Goal: Information Seeking & Learning: Learn about a topic

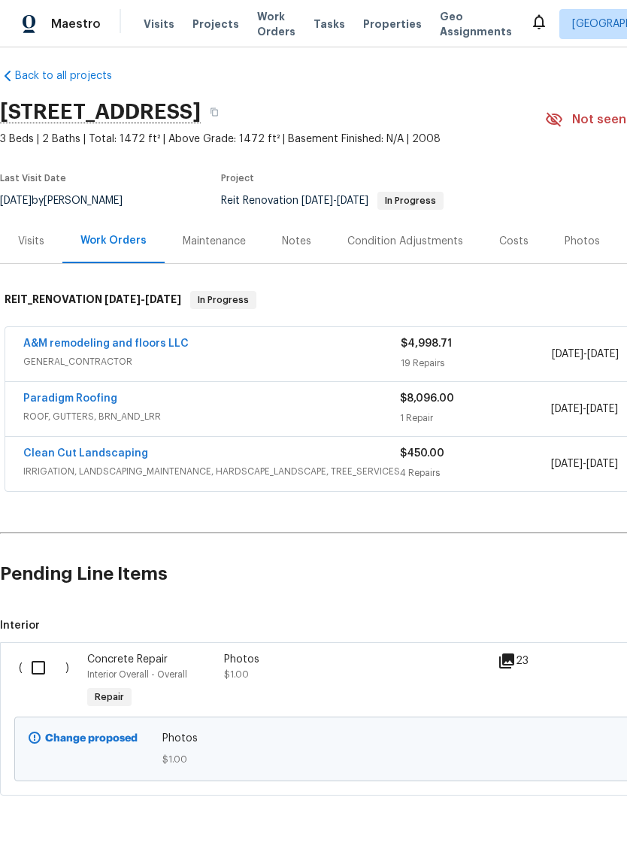
scroll to position [9, 0]
click at [151, 344] on link "A&M remodeling and floors LLC" at bounding box center [105, 343] width 165 height 11
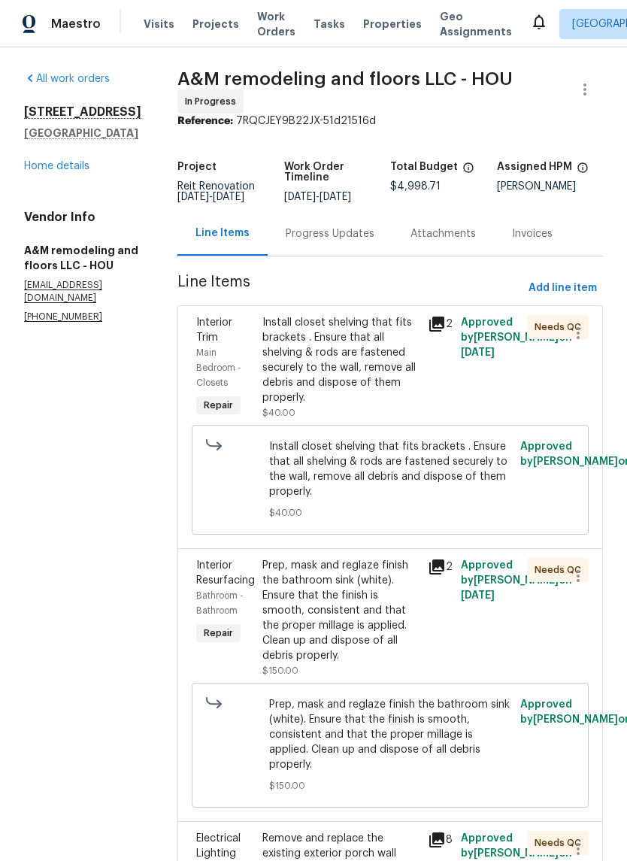
click at [74, 171] on link "Home details" at bounding box center [56, 166] width 65 height 11
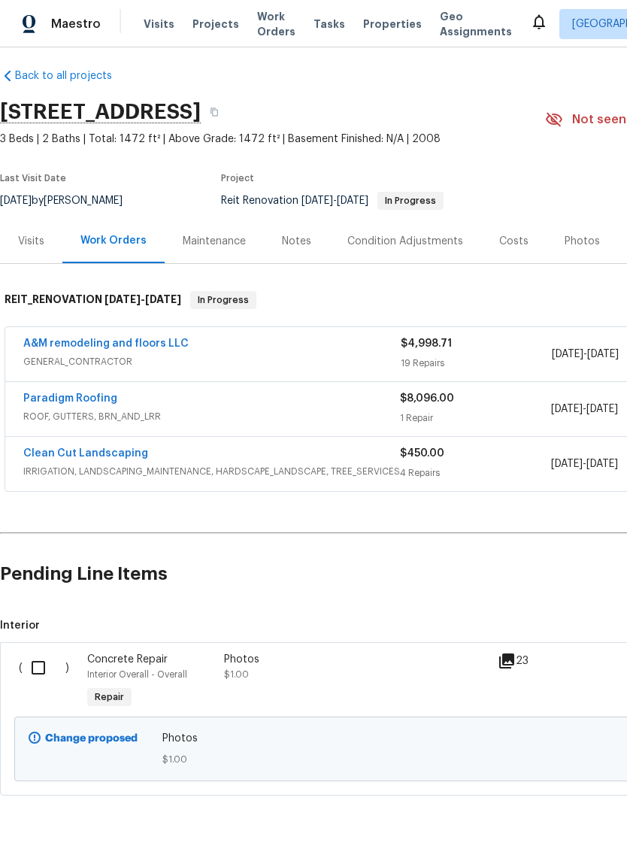
scroll to position [9, 0]
click at [158, 339] on link "A&M remodeling and floors LLC" at bounding box center [105, 343] width 165 height 11
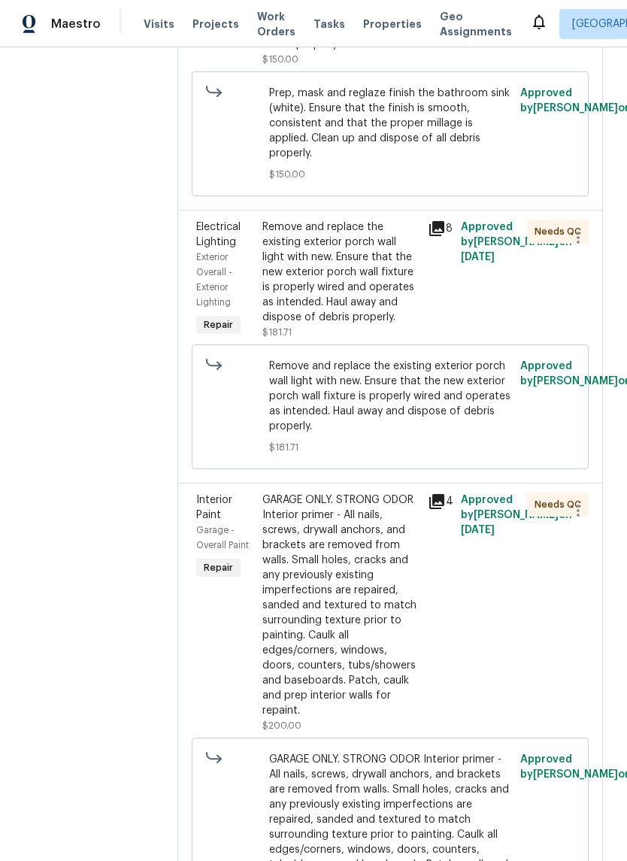
scroll to position [608, 0]
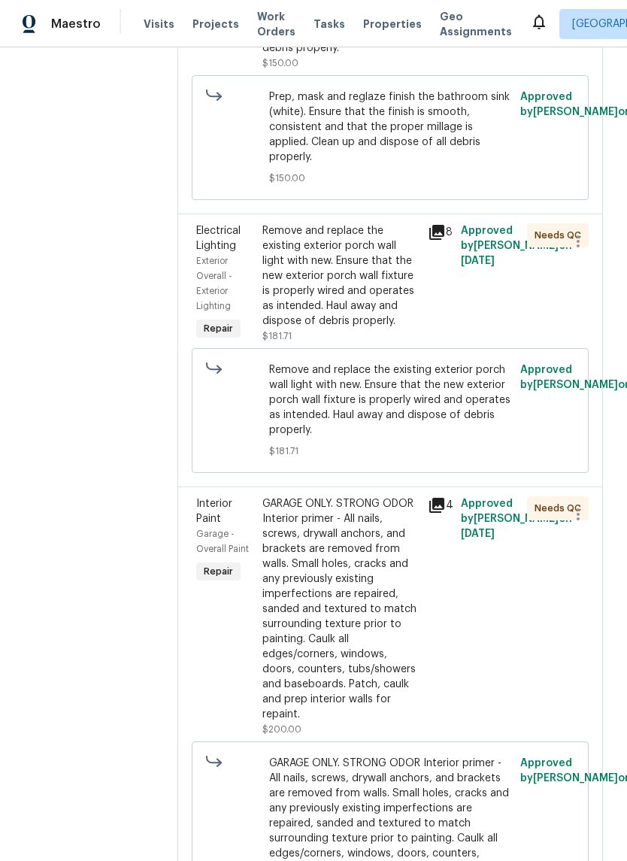
click at [431, 496] on icon at bounding box center [437, 505] width 18 height 18
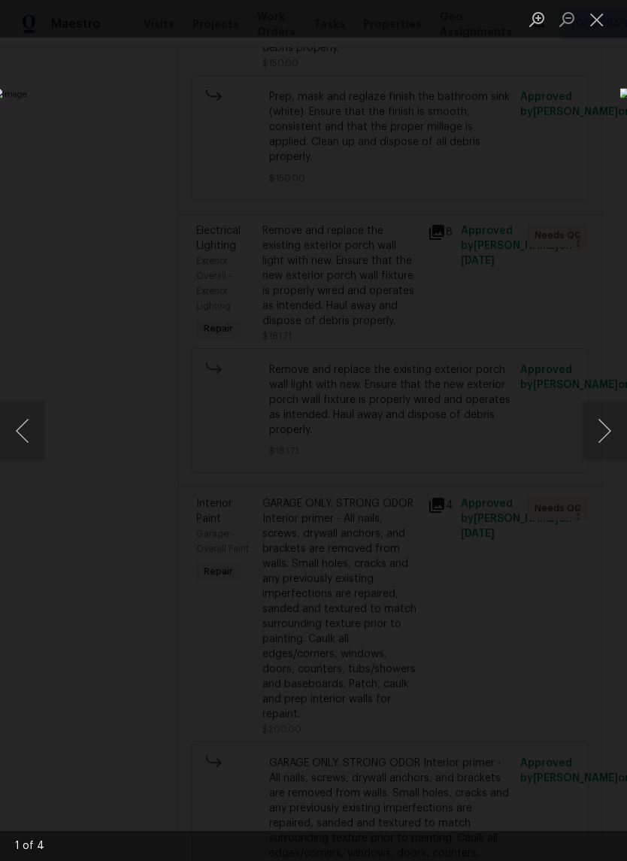
click at [613, 442] on button "Next image" at bounding box center [604, 431] width 45 height 60
click at [596, 27] on button "Close lightbox" at bounding box center [597, 19] width 30 height 26
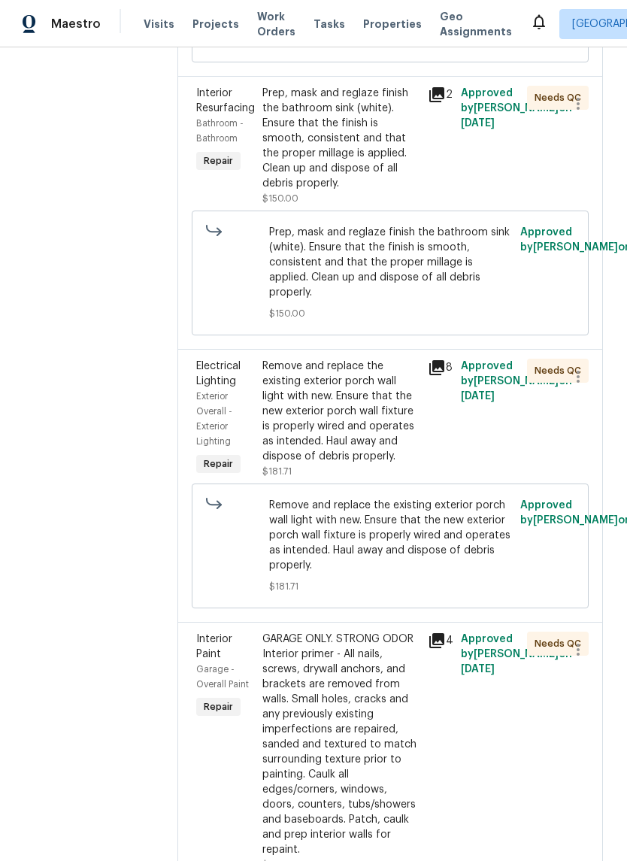
scroll to position [470, 0]
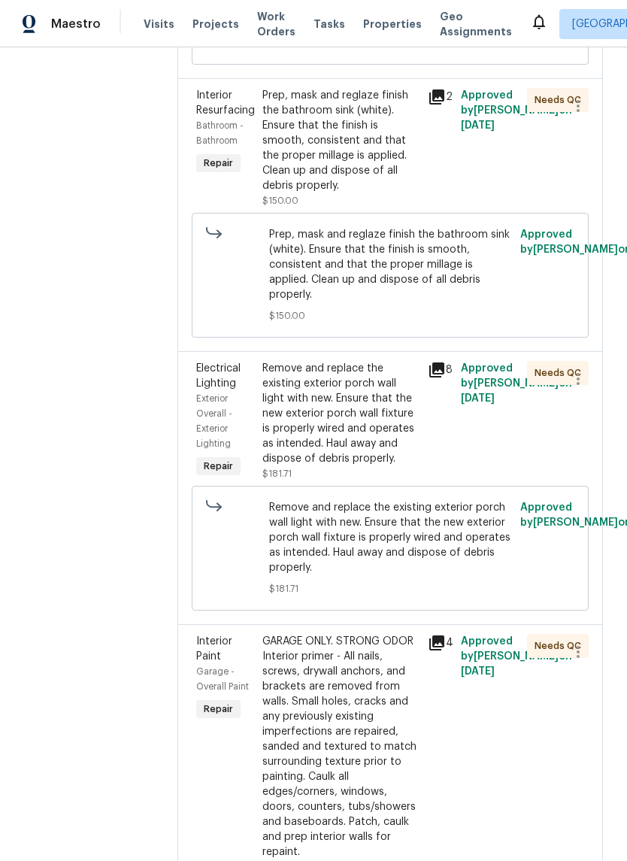
click at [370, 363] on div "Remove and replace the existing exterior porch wall light with new. Ensure that…" at bounding box center [340, 413] width 156 height 105
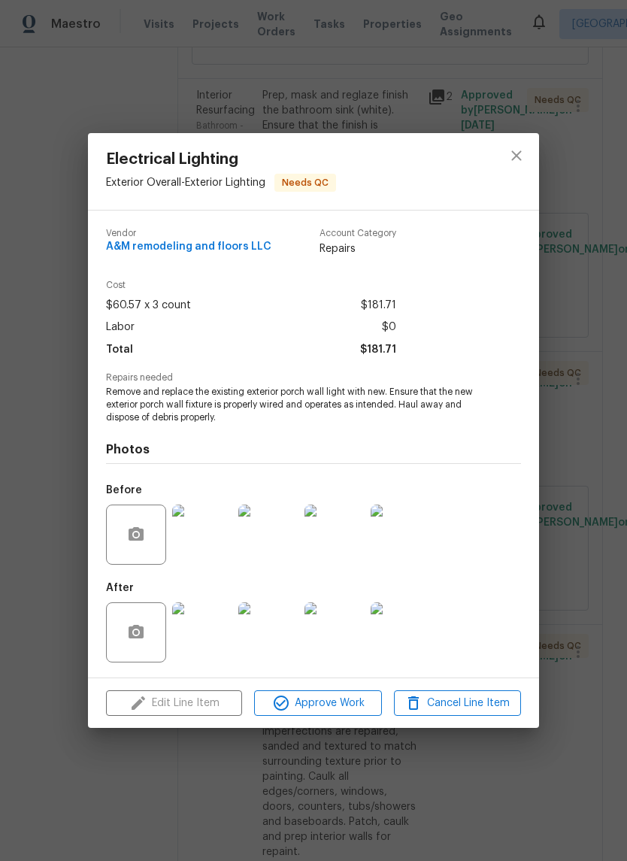
click at [205, 640] on img at bounding box center [202, 632] width 60 height 60
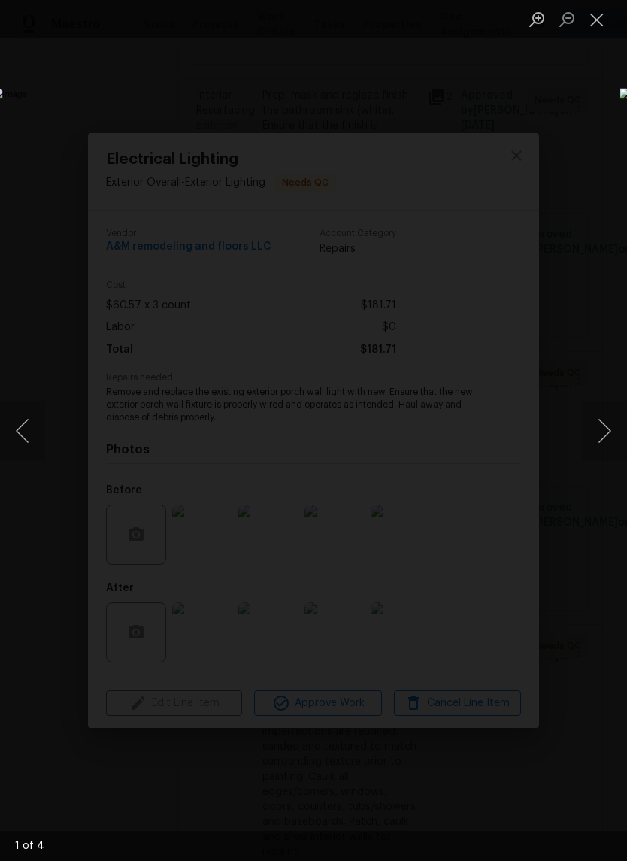
click at [620, 439] on button "Next image" at bounding box center [604, 431] width 45 height 60
click at [612, 429] on button "Next image" at bounding box center [604, 431] width 45 height 60
click at [599, 439] on button "Next image" at bounding box center [604, 431] width 45 height 60
click at [604, 441] on button "Next image" at bounding box center [604, 431] width 45 height 60
click at [605, 438] on button "Next image" at bounding box center [604, 431] width 45 height 60
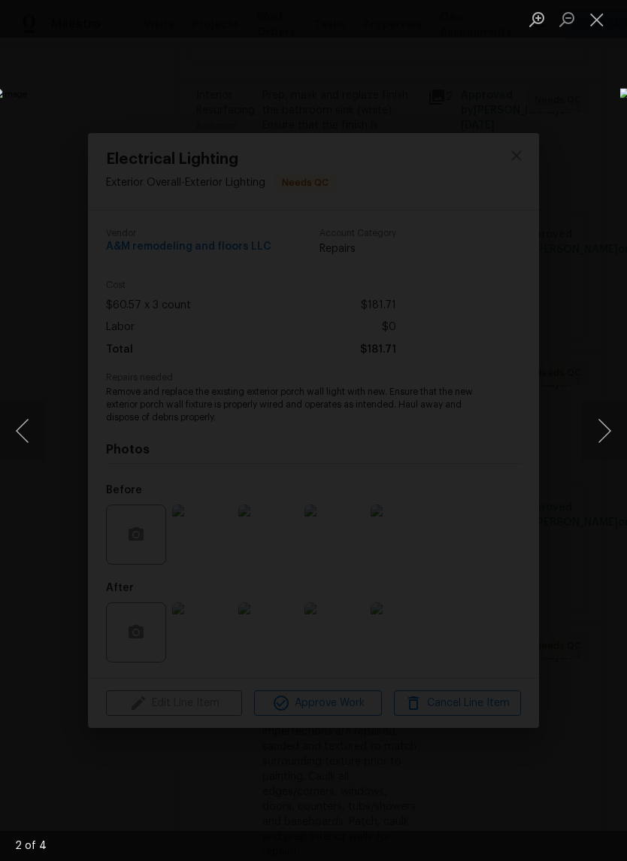
click at [605, 435] on button "Next image" at bounding box center [604, 431] width 45 height 60
click at [608, 438] on button "Next image" at bounding box center [604, 431] width 45 height 60
click at [608, 436] on button "Next image" at bounding box center [604, 431] width 45 height 60
click at [598, 14] on button "Close lightbox" at bounding box center [597, 19] width 30 height 26
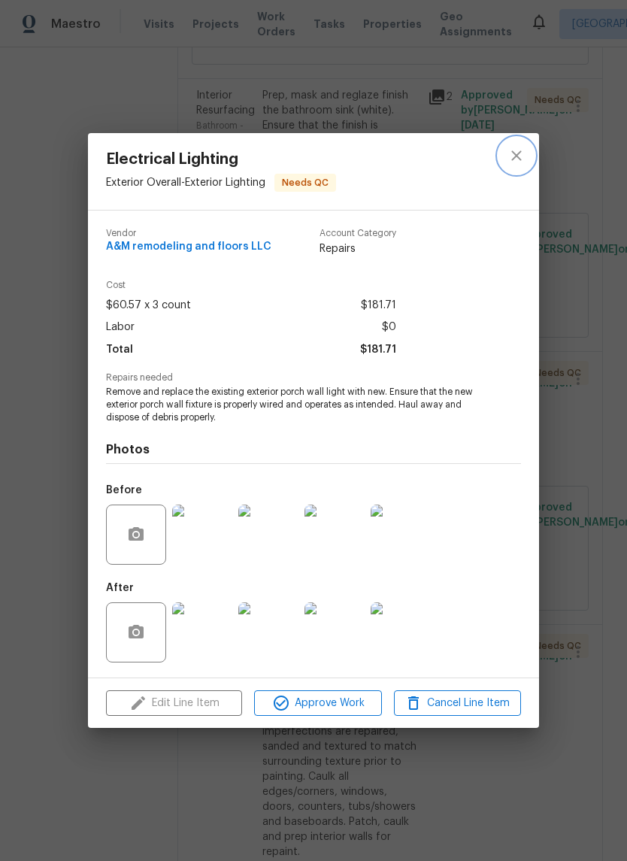
click at [516, 147] on icon "close" at bounding box center [517, 156] width 18 height 18
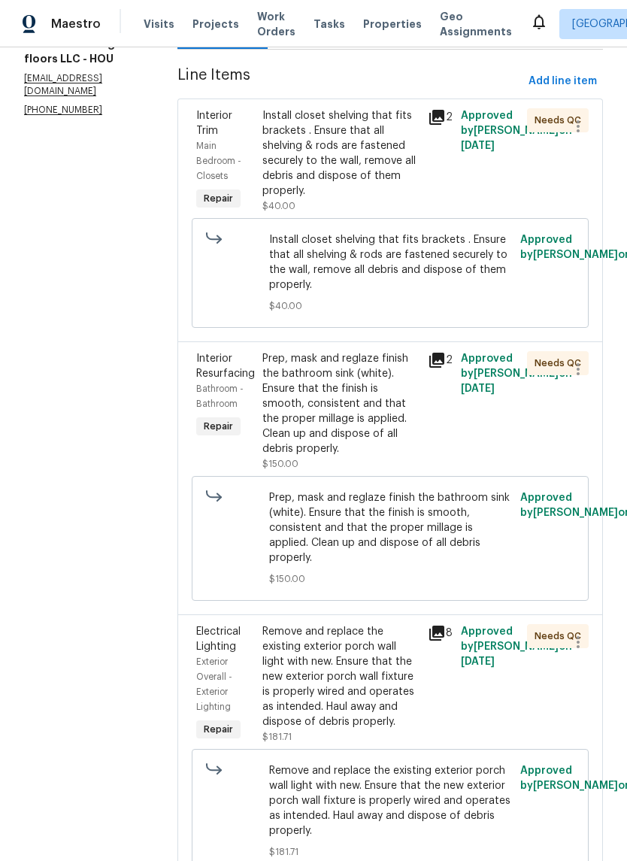
scroll to position [188, 0]
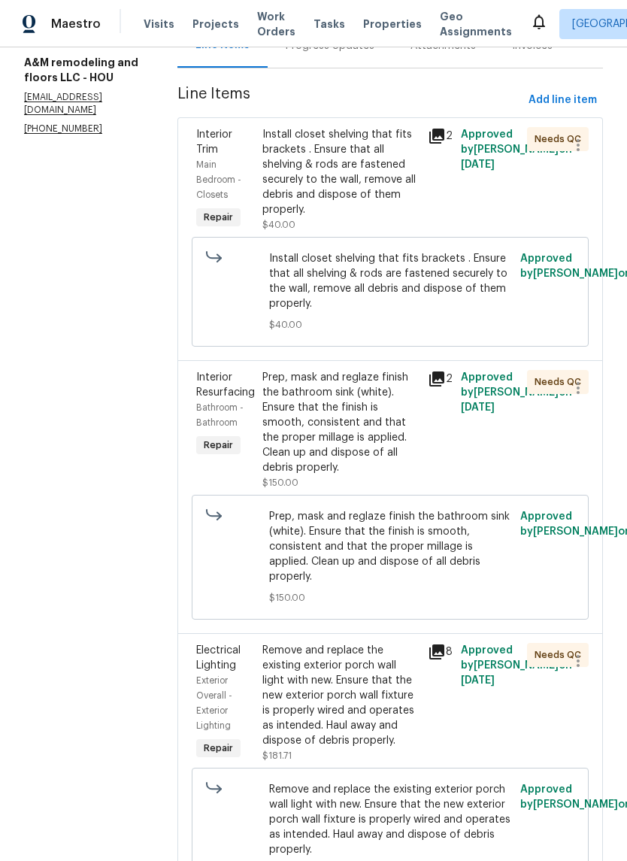
click at [342, 391] on div "Prep, mask and reglaze finish the bathroom sink (white). Ensure that the finish…" at bounding box center [340, 422] width 156 height 105
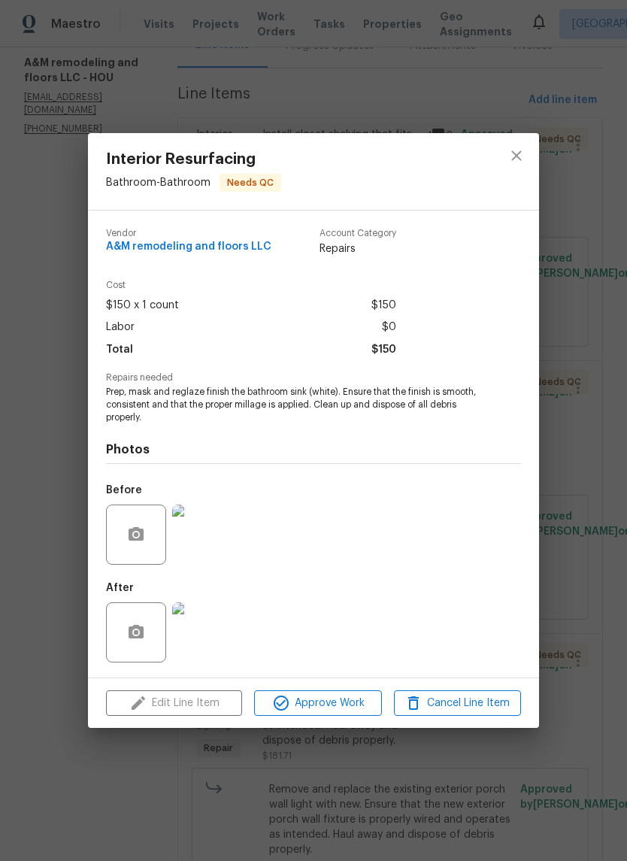
click at [212, 633] on img at bounding box center [202, 632] width 60 height 60
